Goal: Information Seeking & Learning: Learn about a topic

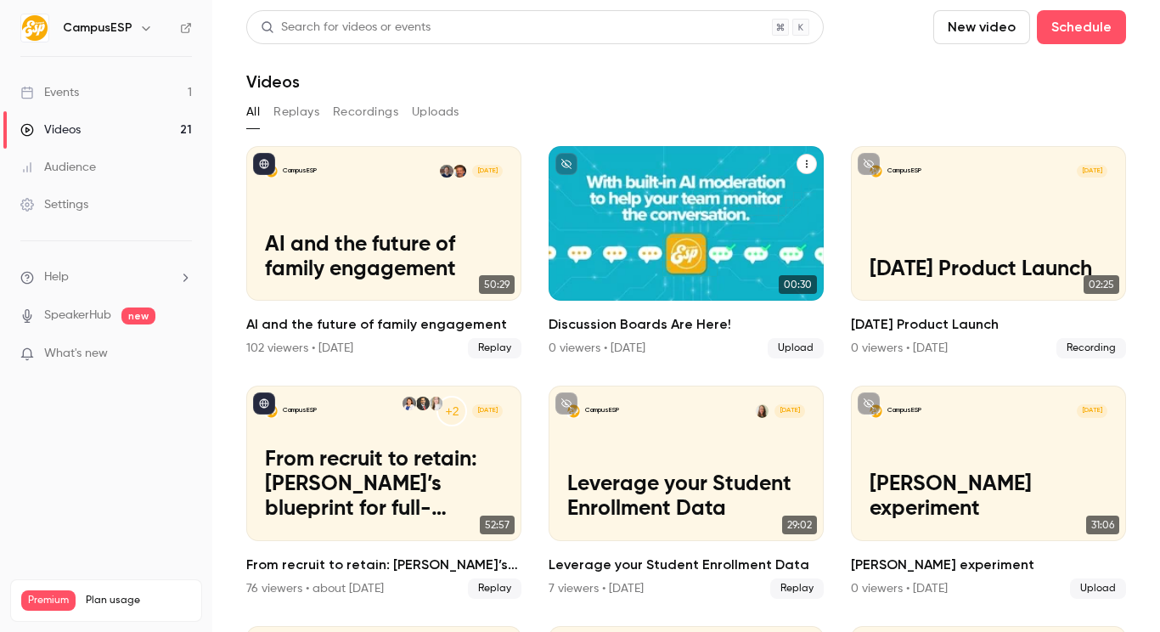
click at [639, 217] on div "CampusESP [DATE] Discussion Boards Are Here!" at bounding box center [685, 223] width 275 height 154
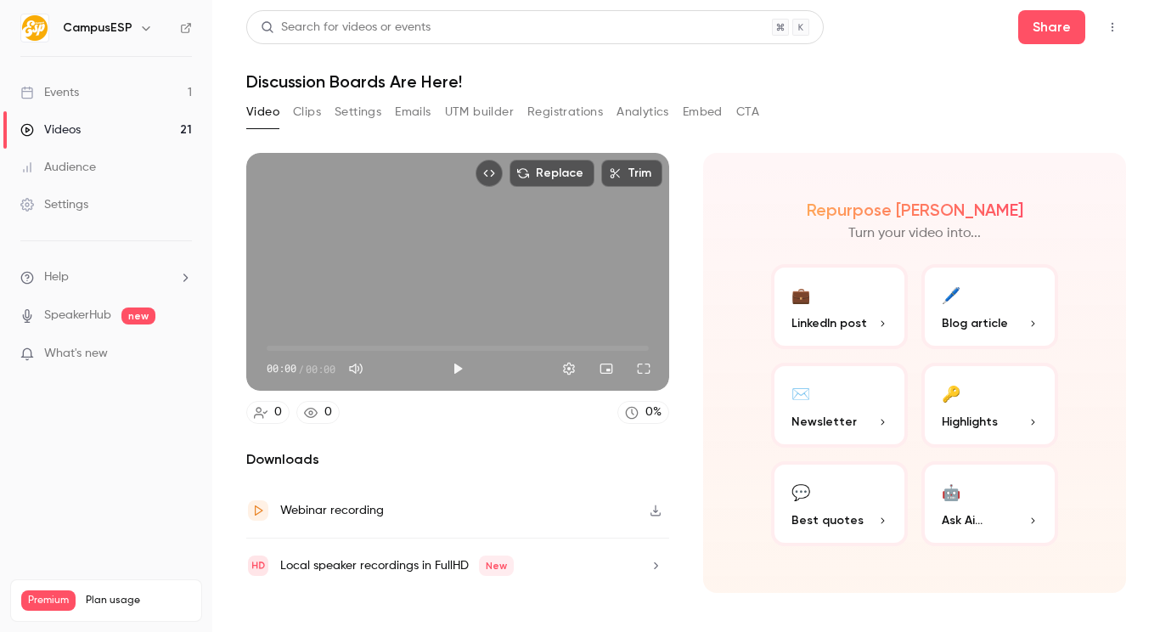
click at [579, 114] on button "Registrations" at bounding box center [565, 111] width 76 height 27
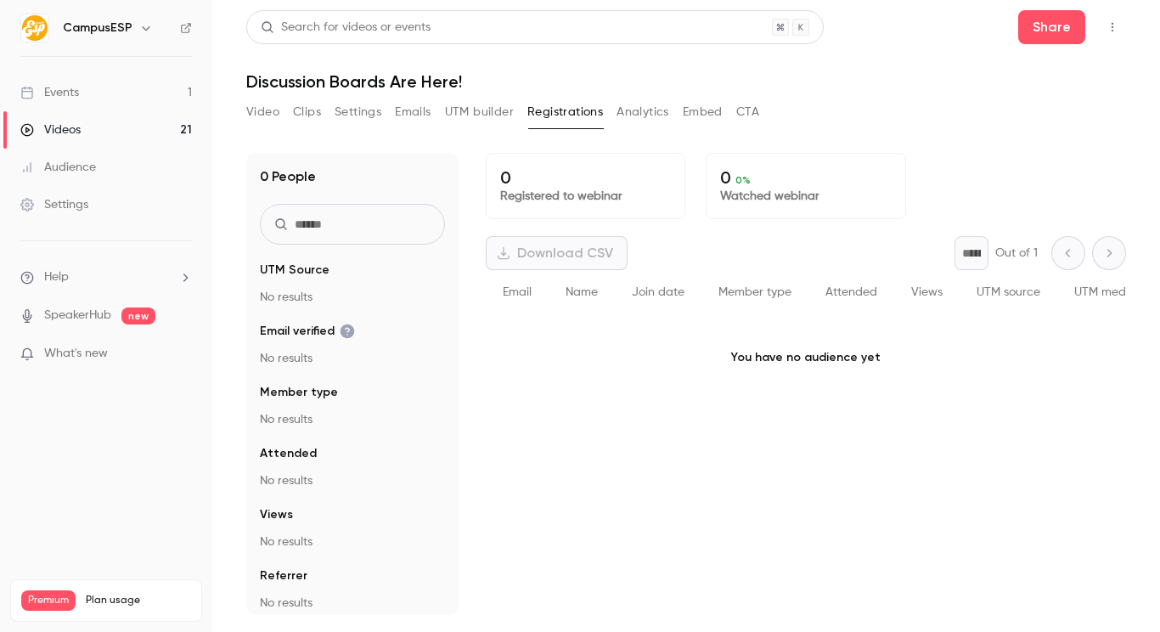
click at [616, 116] on div "Video Clips Settings Emails UTM builder Registrations Analytics Embed CTA" at bounding box center [502, 111] width 513 height 27
click at [639, 111] on button "Analytics" at bounding box center [642, 111] width 53 height 27
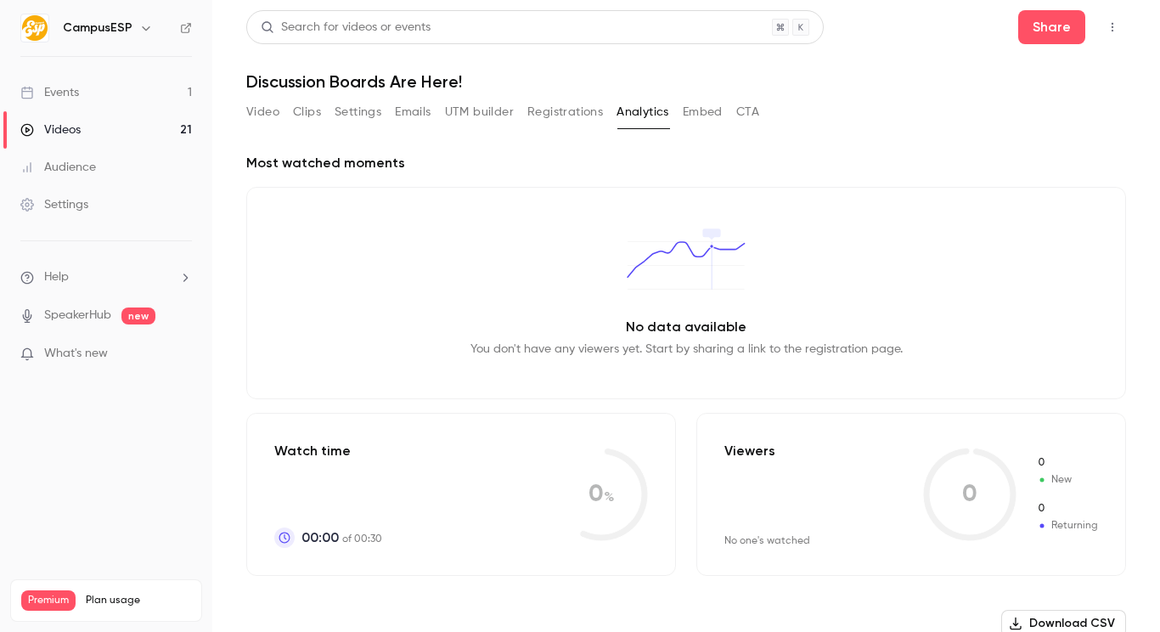
click at [755, 113] on button "CTA" at bounding box center [747, 111] width 23 height 27
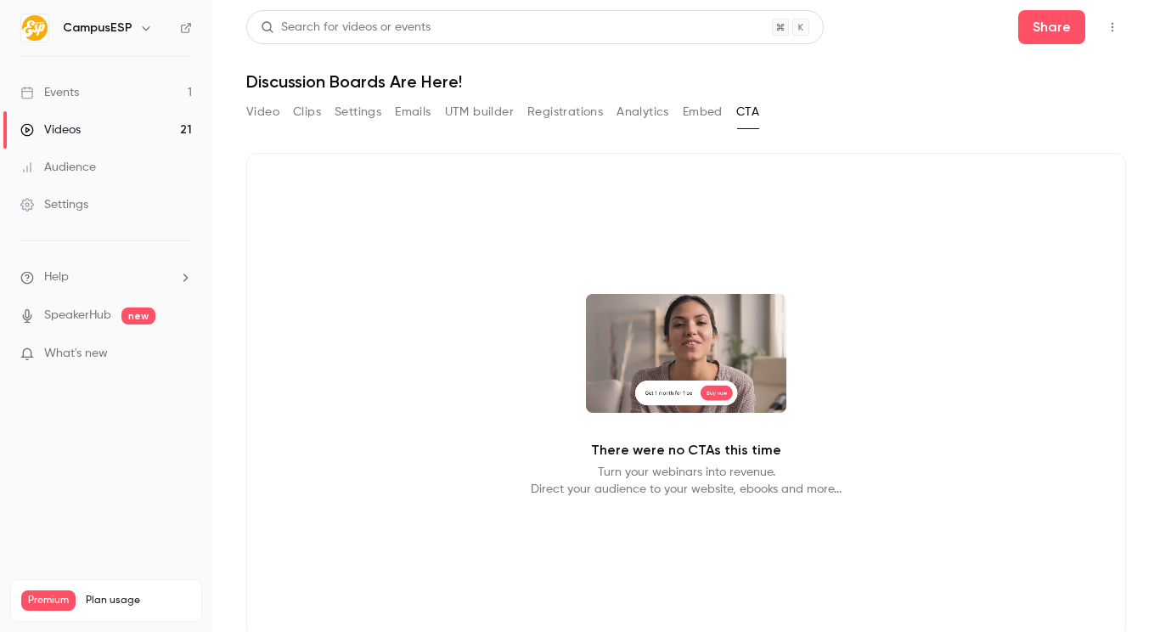
click at [698, 121] on button "Embed" at bounding box center [702, 111] width 40 height 27
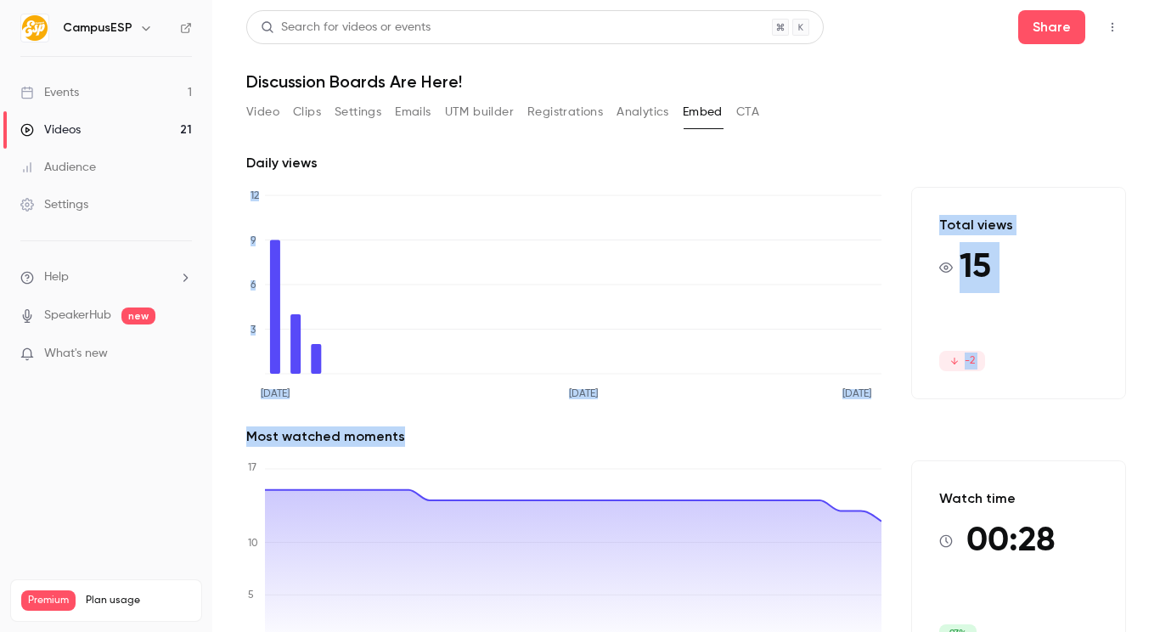
drag, startPoint x: 800, startPoint y: 194, endPoint x: 932, endPoint y: 430, distance: 270.9
click at [932, 430] on div "Daily views [DATE] [DATE] [DATE] 0 3 6 9 12 Total views 15 -2 Most watched mome…" at bounding box center [685, 426] width 879 height 547
drag, startPoint x: 932, startPoint y: 430, endPoint x: 278, endPoint y: 148, distance: 712.1
click at [278, 148] on div "Daily views [DATE] [DATE] [DATE] 0 3 6 9 12 Total views 15 -2 Most watched mome…" at bounding box center [685, 415] width 879 height 567
click at [283, 154] on h2 "Daily views" at bounding box center [685, 163] width 879 height 20
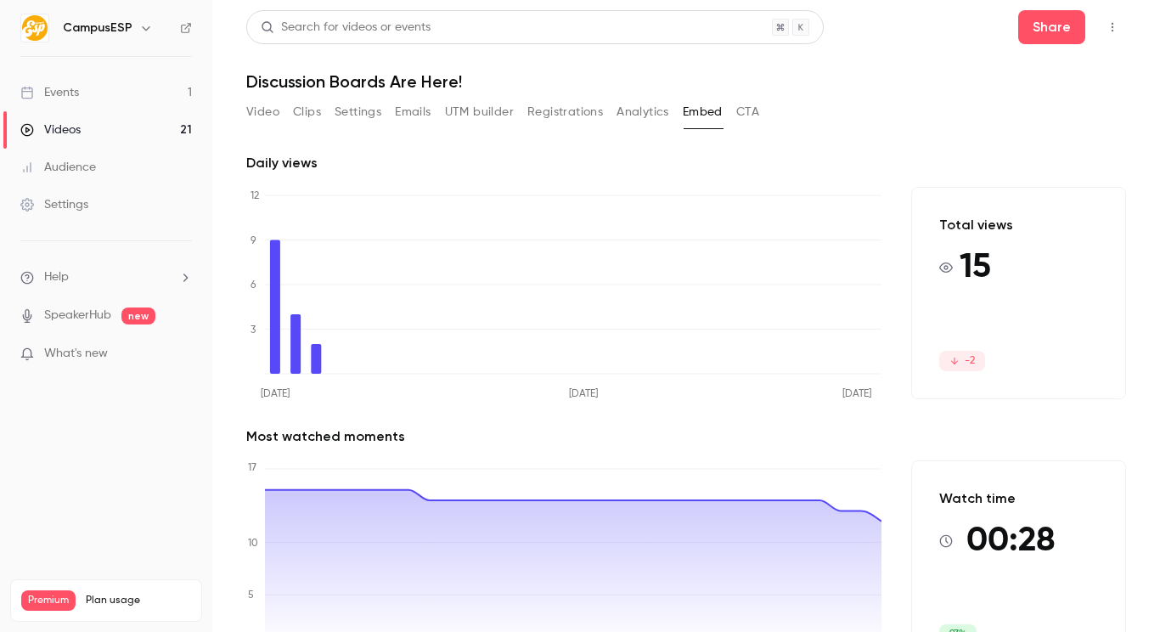
drag, startPoint x: 166, startPoint y: 127, endPoint x: 142, endPoint y: 128, distance: 23.8
click at [166, 127] on link "Videos 21" at bounding box center [106, 129] width 212 height 37
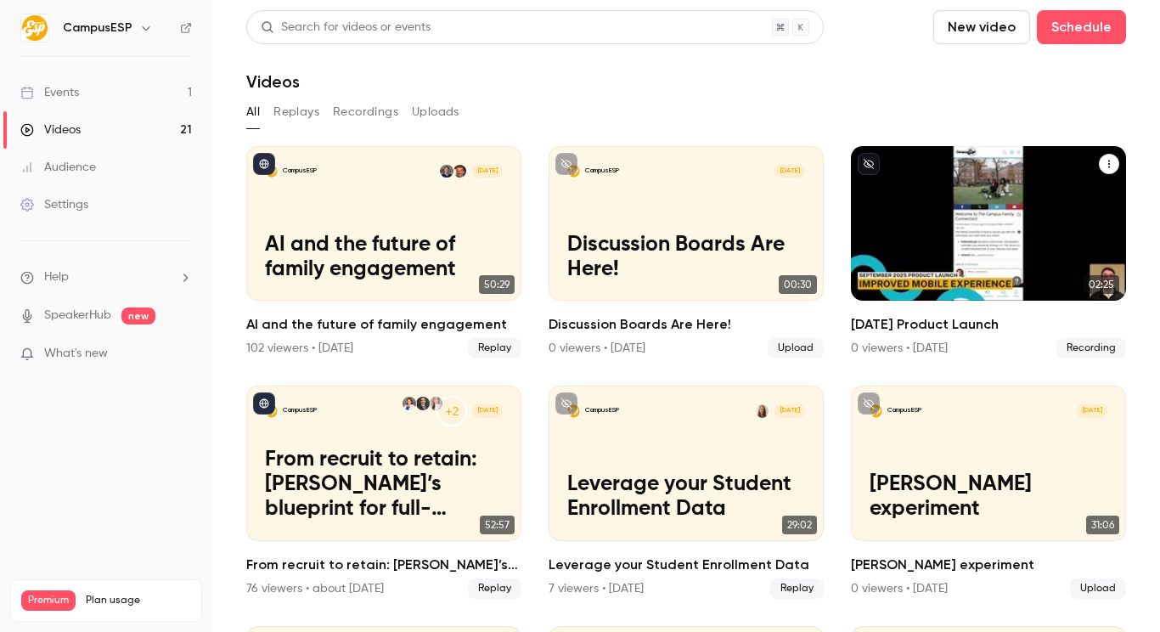
click at [982, 258] on p "[DATE] Product Launch" at bounding box center [988, 270] width 239 height 25
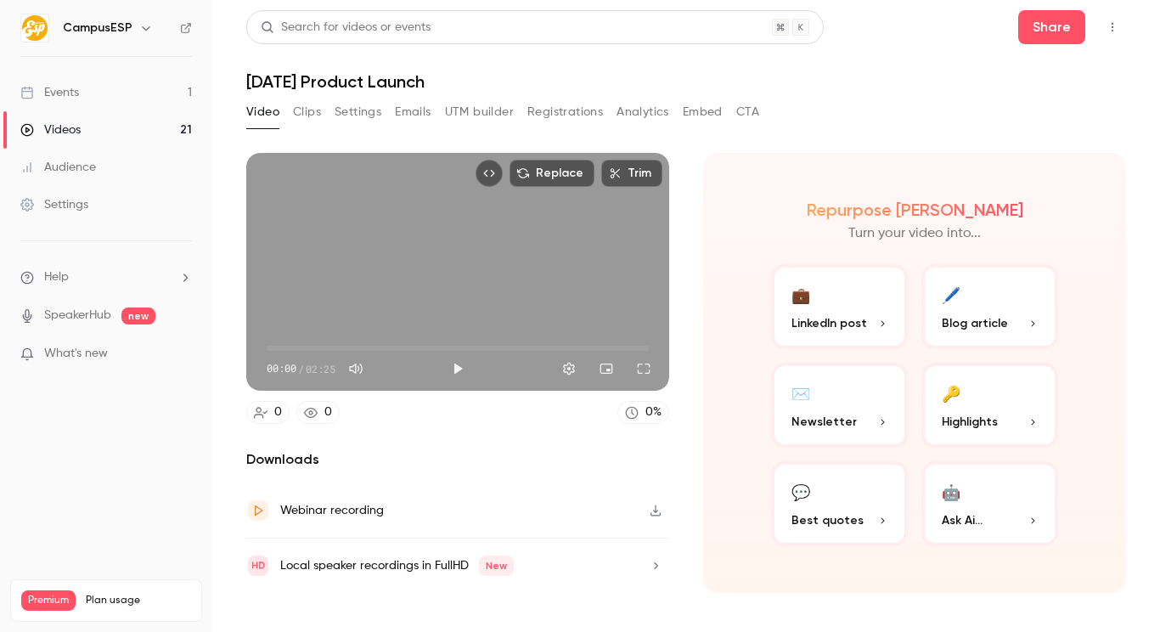
click at [699, 108] on button "Embed" at bounding box center [702, 111] width 40 height 27
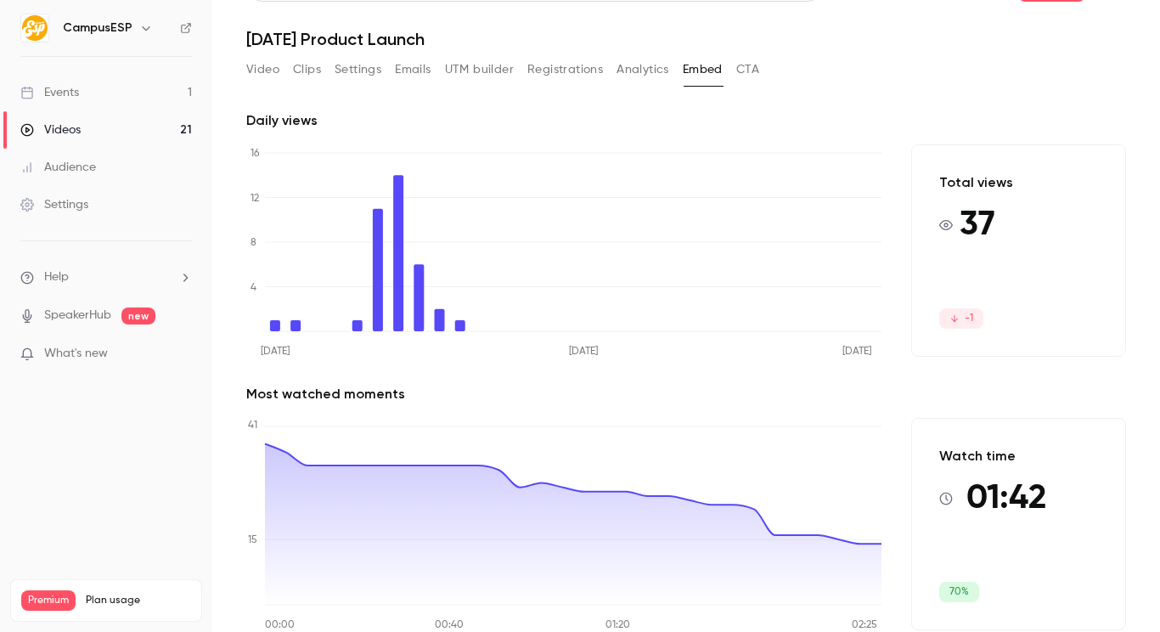
scroll to position [45, 0]
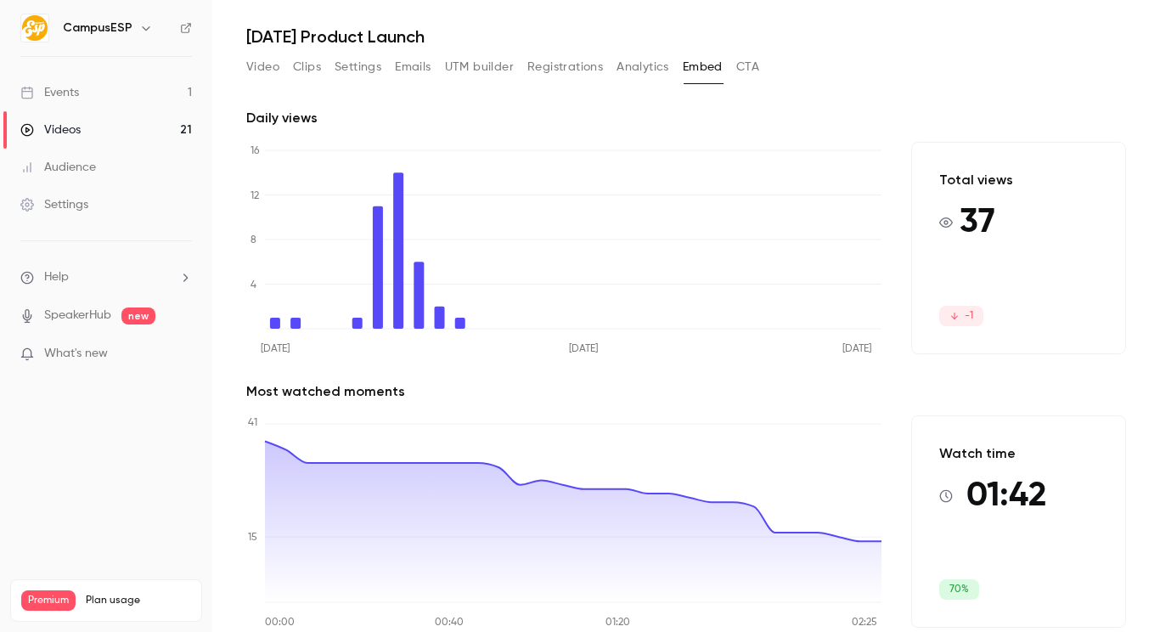
click at [117, 133] on link "Videos 21" at bounding box center [106, 129] width 212 height 37
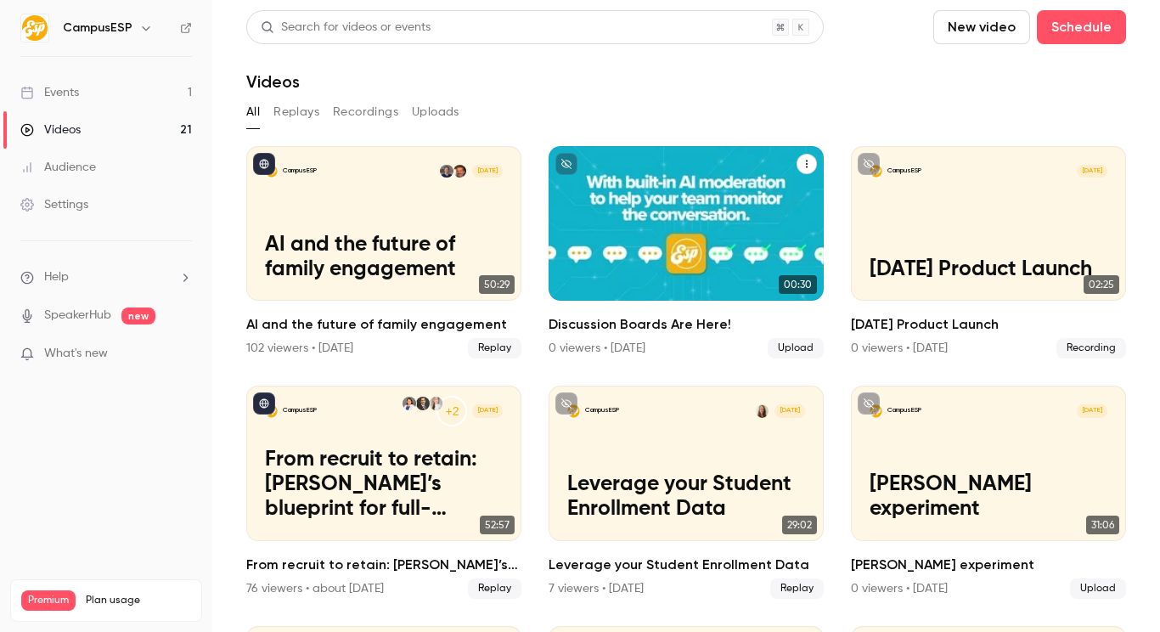
click at [670, 244] on p "Discussion Boards Are Here!" at bounding box center [686, 257] width 239 height 49
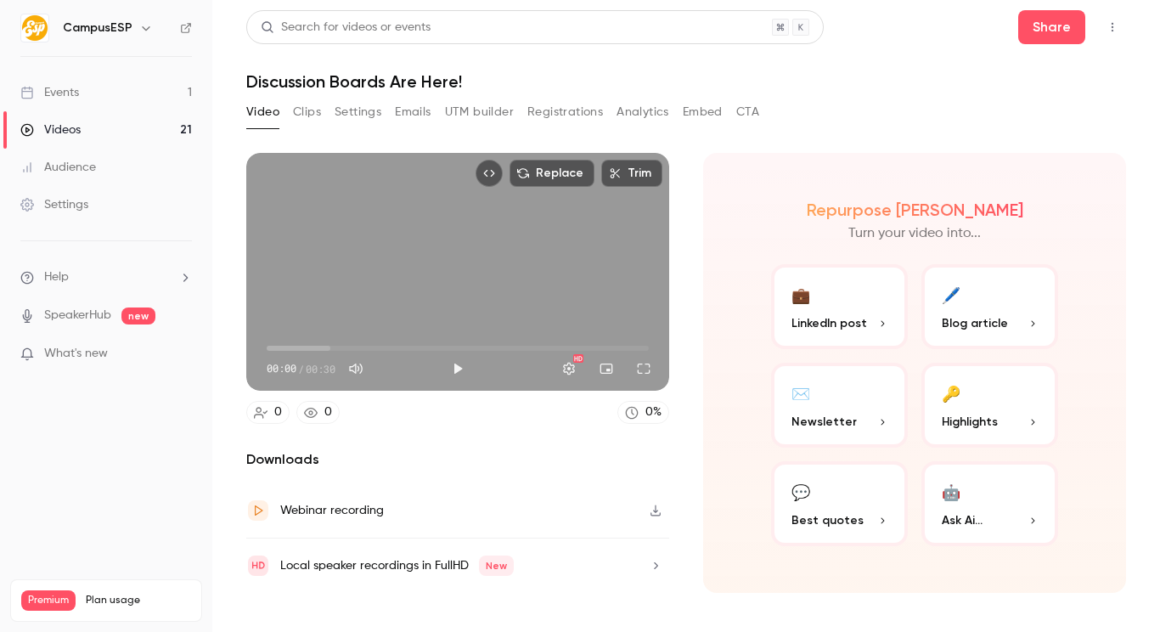
click at [683, 118] on button "Embed" at bounding box center [702, 111] width 40 height 27
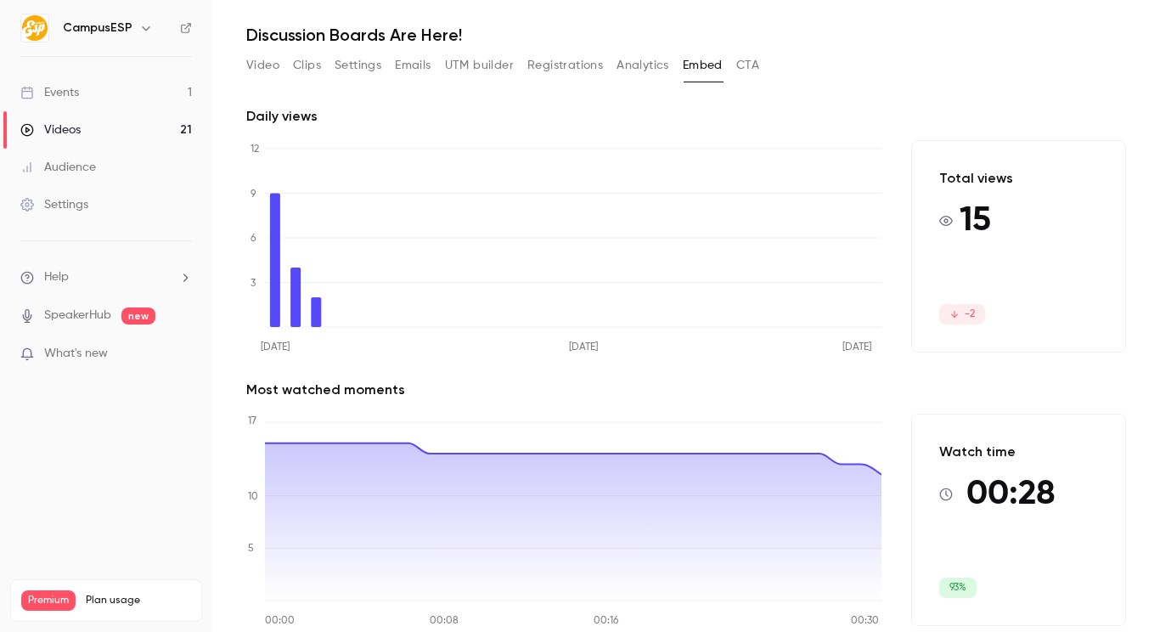
scroll to position [48, 0]
